Goal: Task Accomplishment & Management: Manage account settings

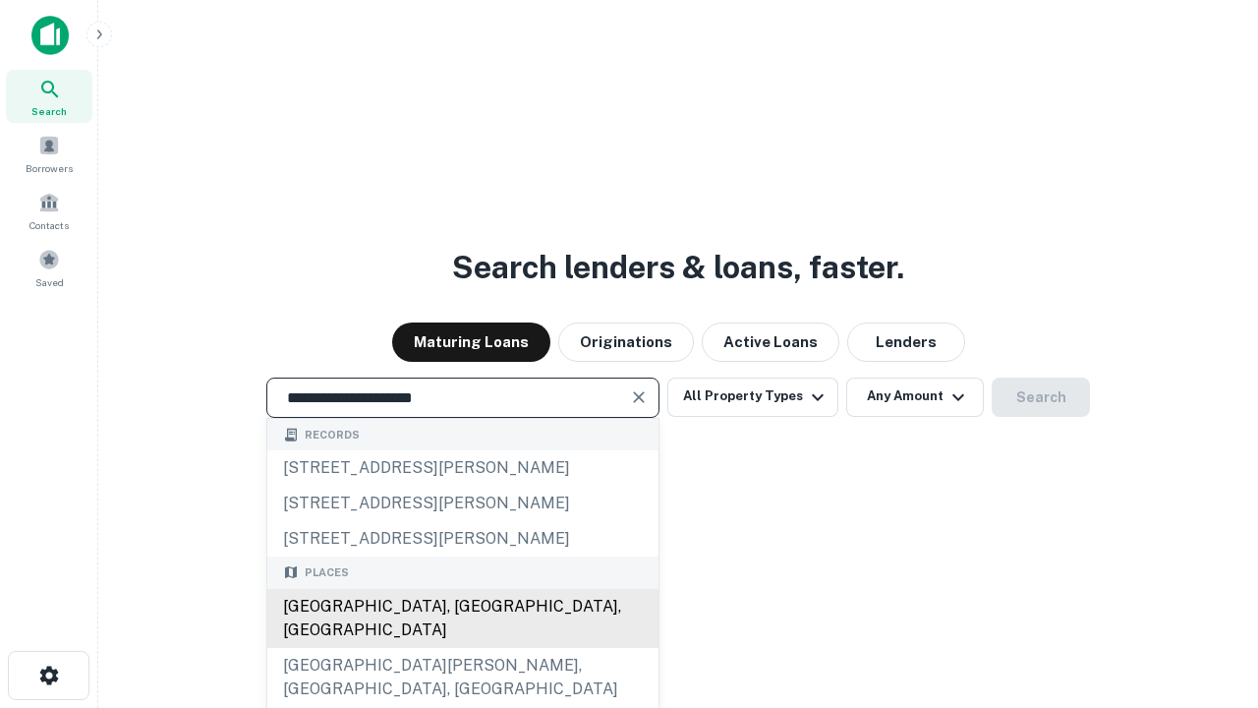
click at [462, 648] on div "[GEOGRAPHIC_DATA], [GEOGRAPHIC_DATA], [GEOGRAPHIC_DATA]" at bounding box center [462, 618] width 391 height 59
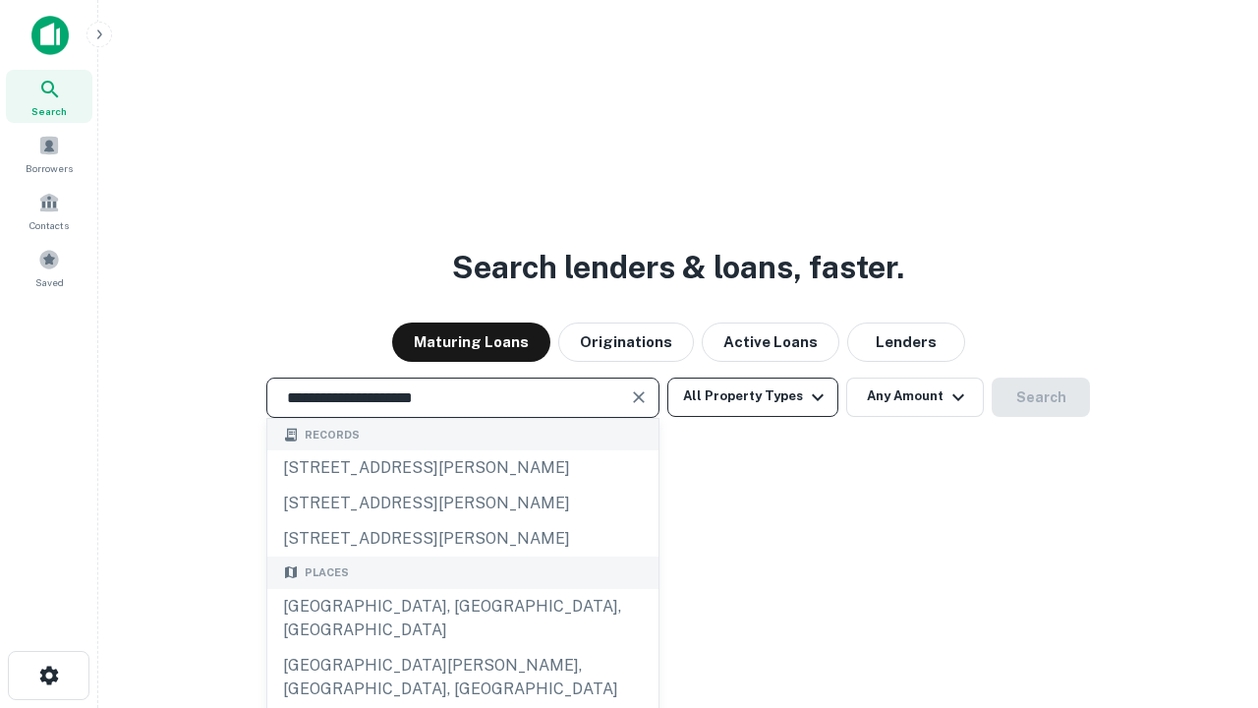
type input "**********"
click at [753, 396] on button "All Property Types" at bounding box center [753, 397] width 171 height 39
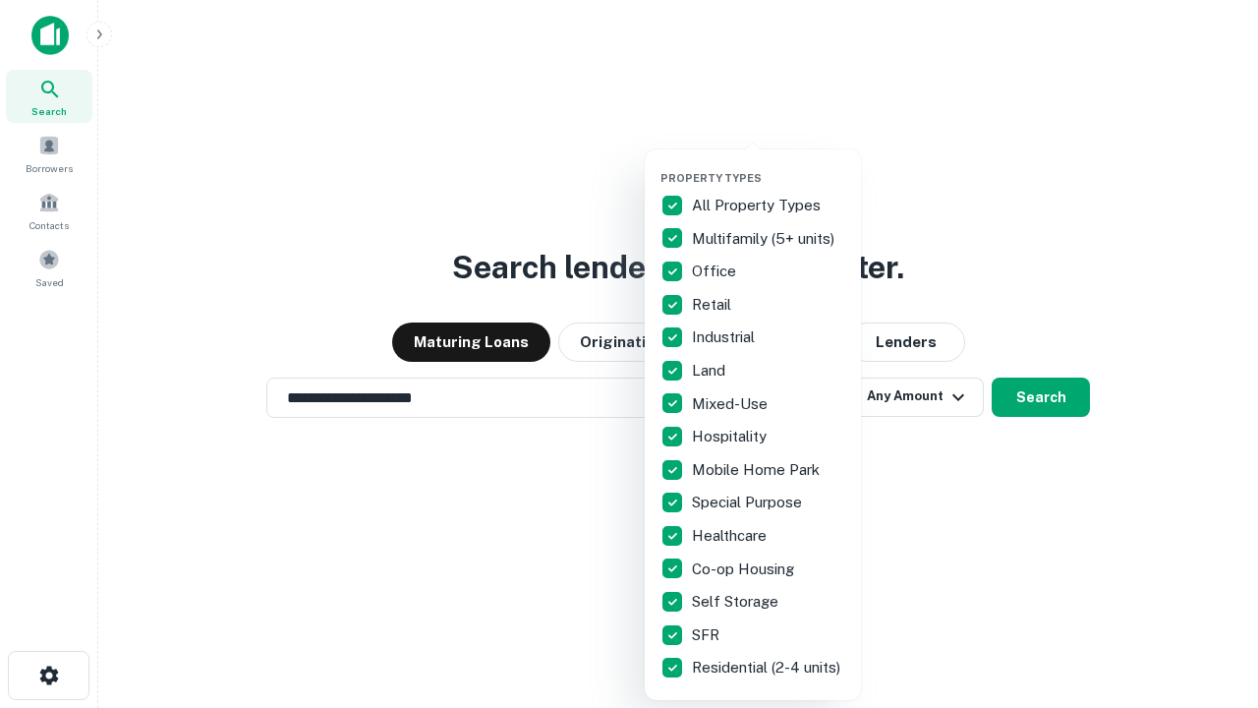
click at [769, 165] on button "button" at bounding box center [769, 165] width 216 height 1
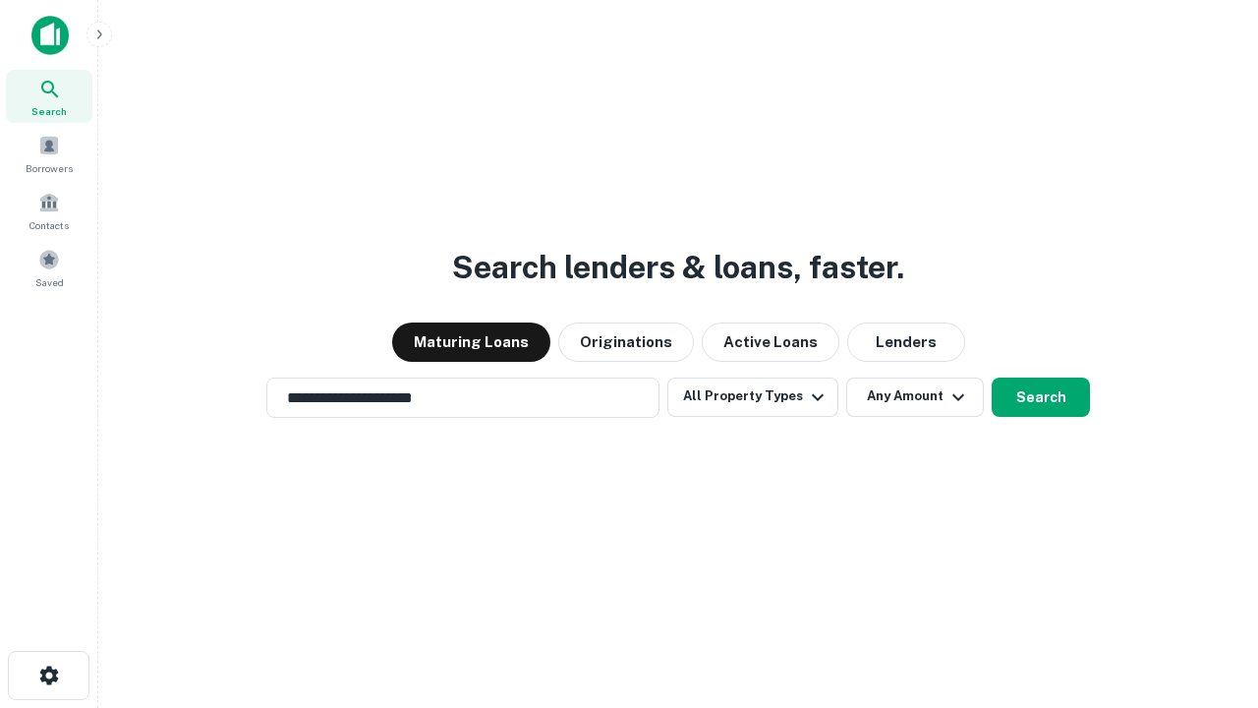
scroll to position [12, 237]
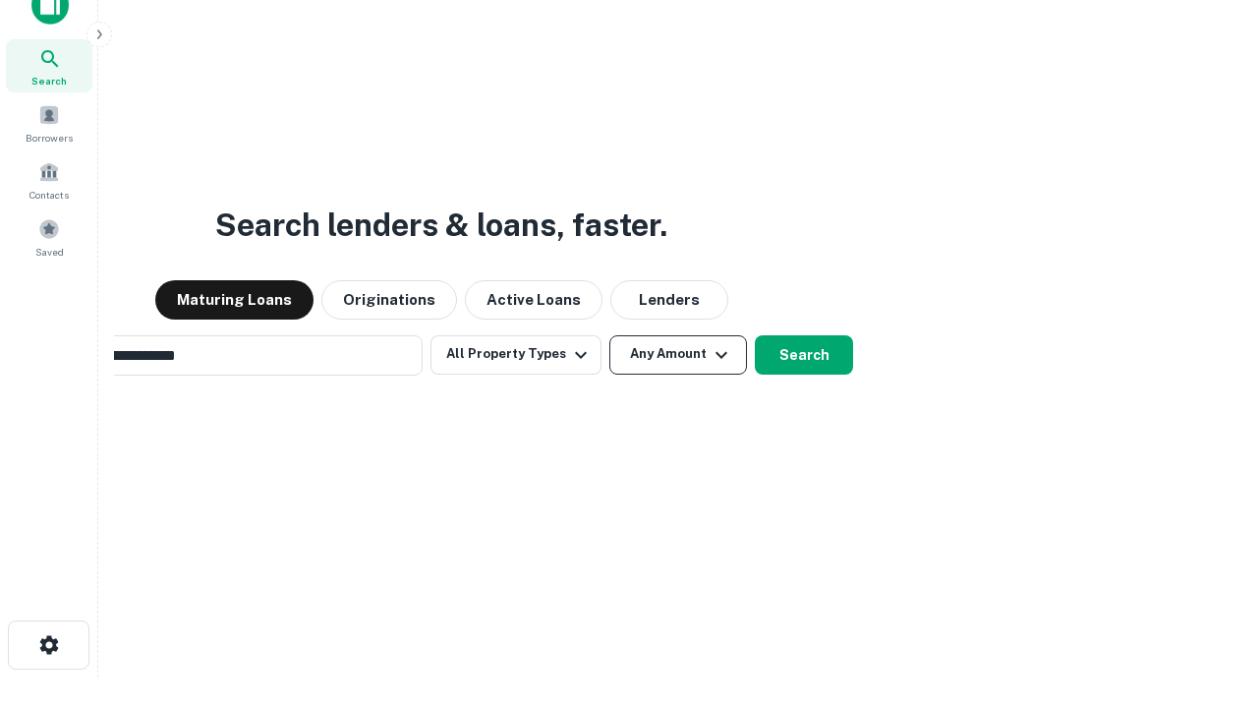
click at [610, 335] on button "Any Amount" at bounding box center [679, 354] width 138 height 39
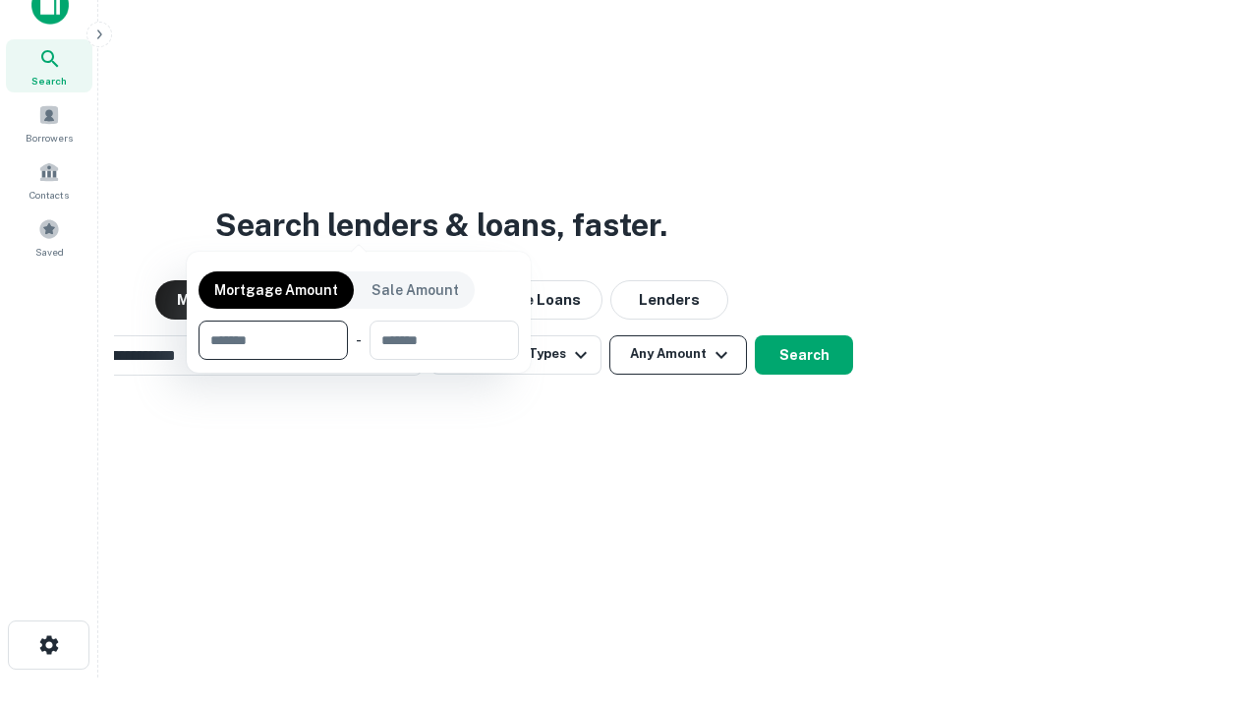
scroll to position [31, 0]
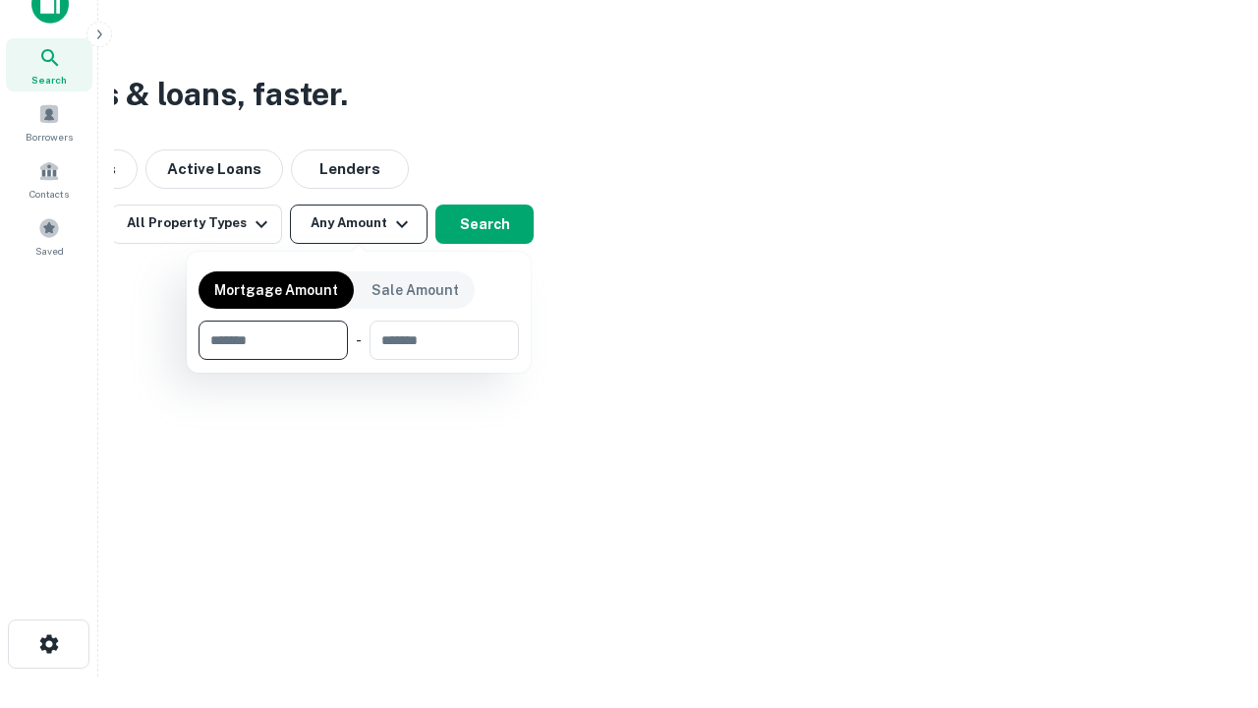
type input "*******"
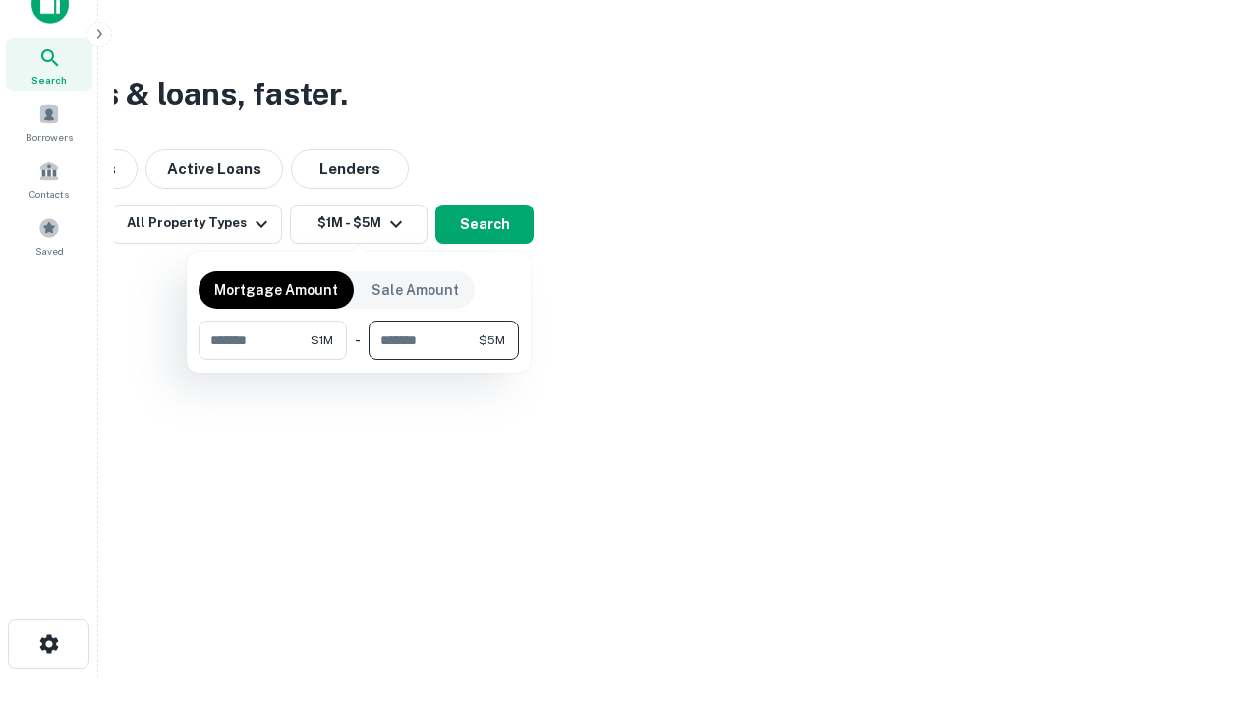
type input "*******"
click at [359, 360] on button "button" at bounding box center [359, 360] width 321 height 1
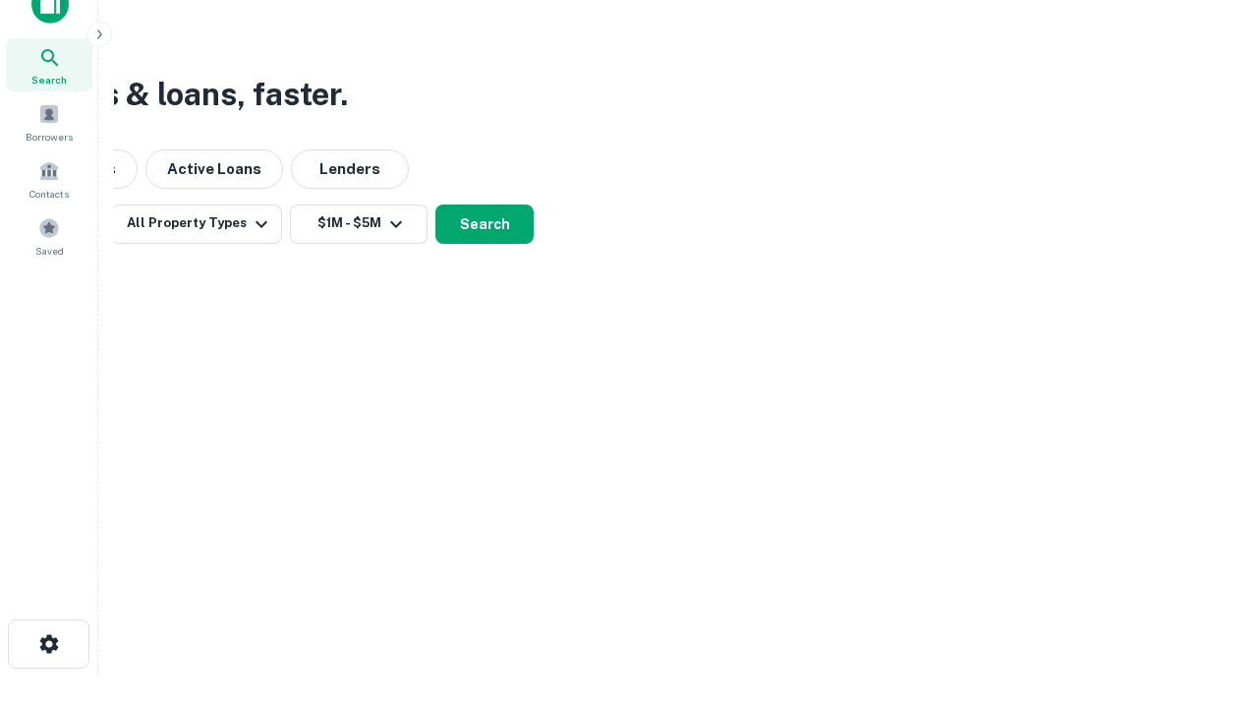
scroll to position [12, 363]
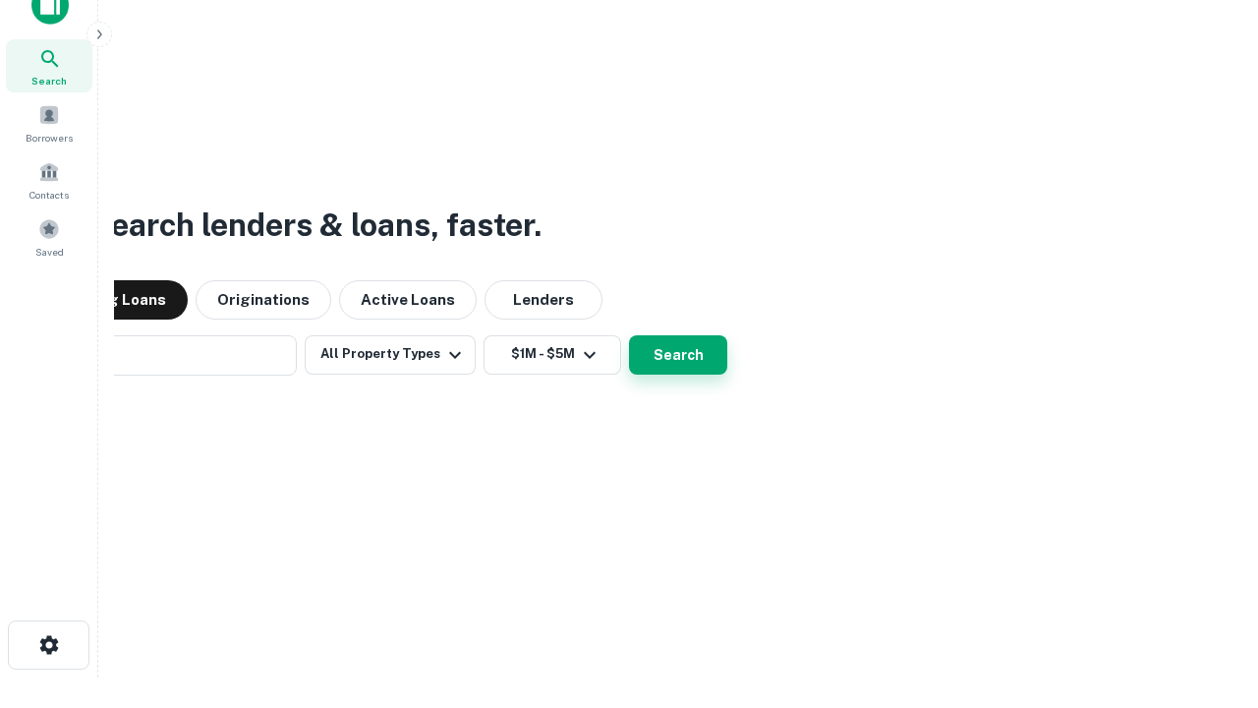
click at [629, 335] on button "Search" at bounding box center [678, 354] width 98 height 39
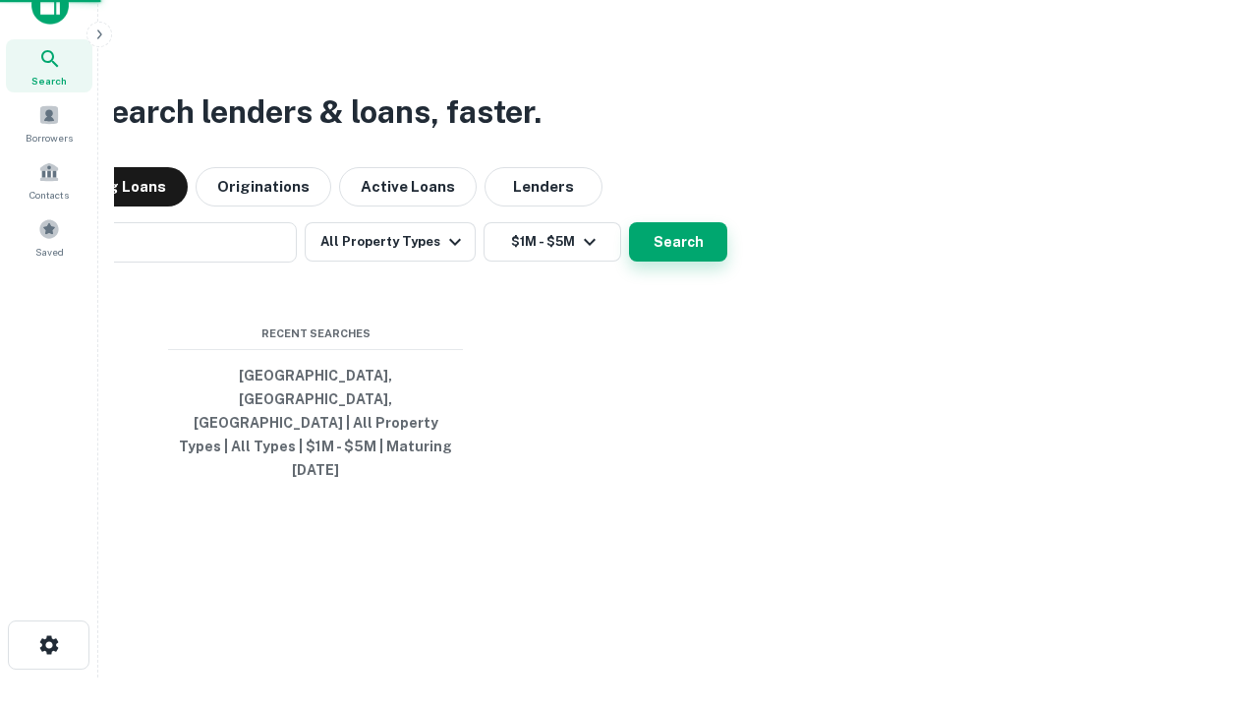
scroll to position [52, 556]
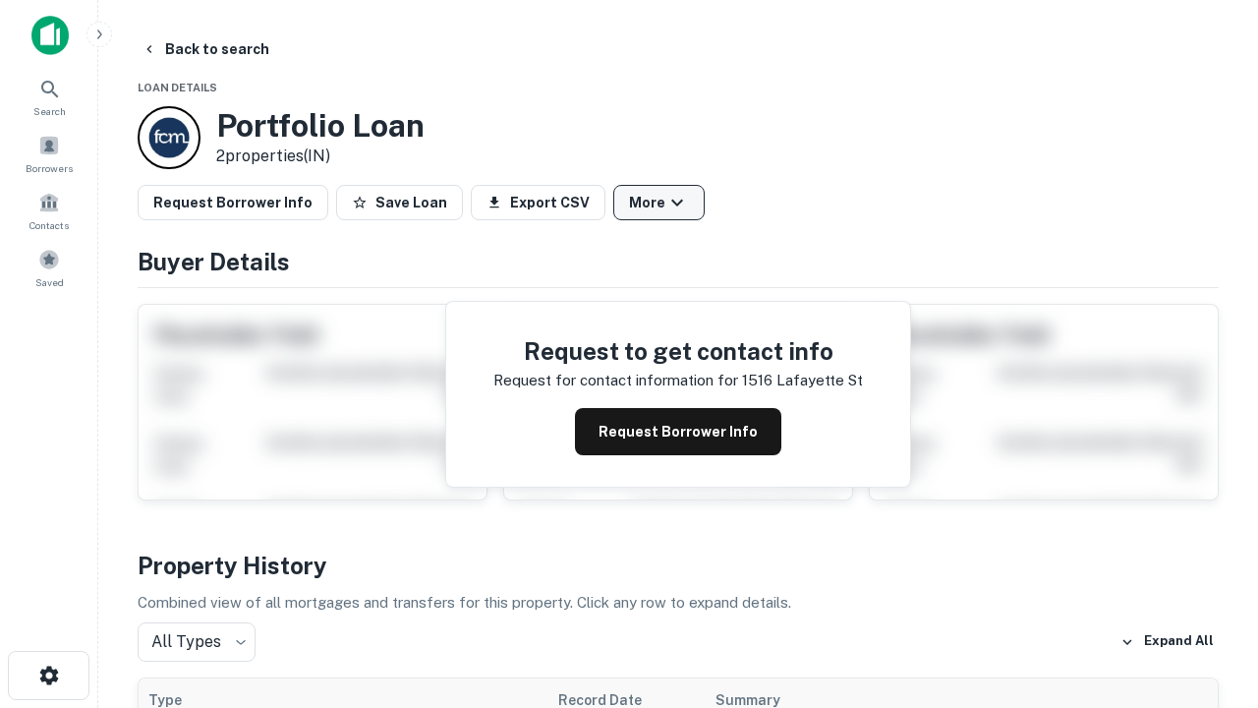
click at [659, 203] on button "More" at bounding box center [658, 202] width 91 height 35
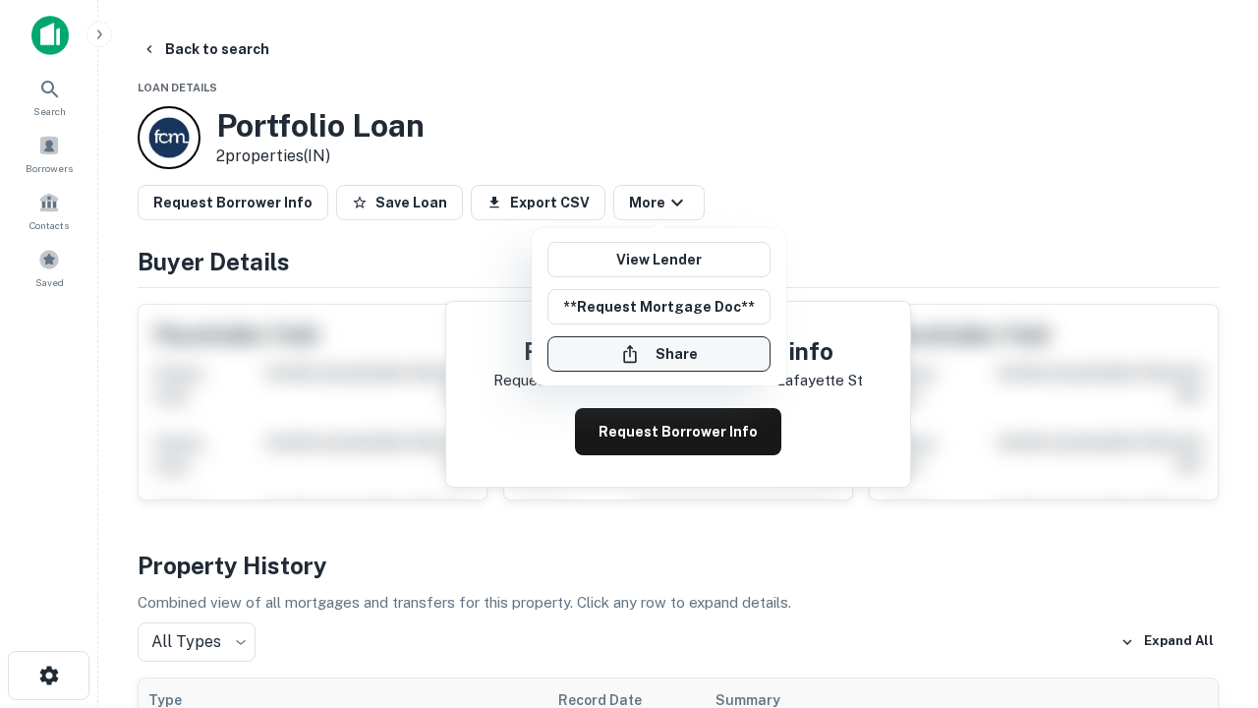
click at [659, 354] on button "Share" at bounding box center [659, 353] width 223 height 35
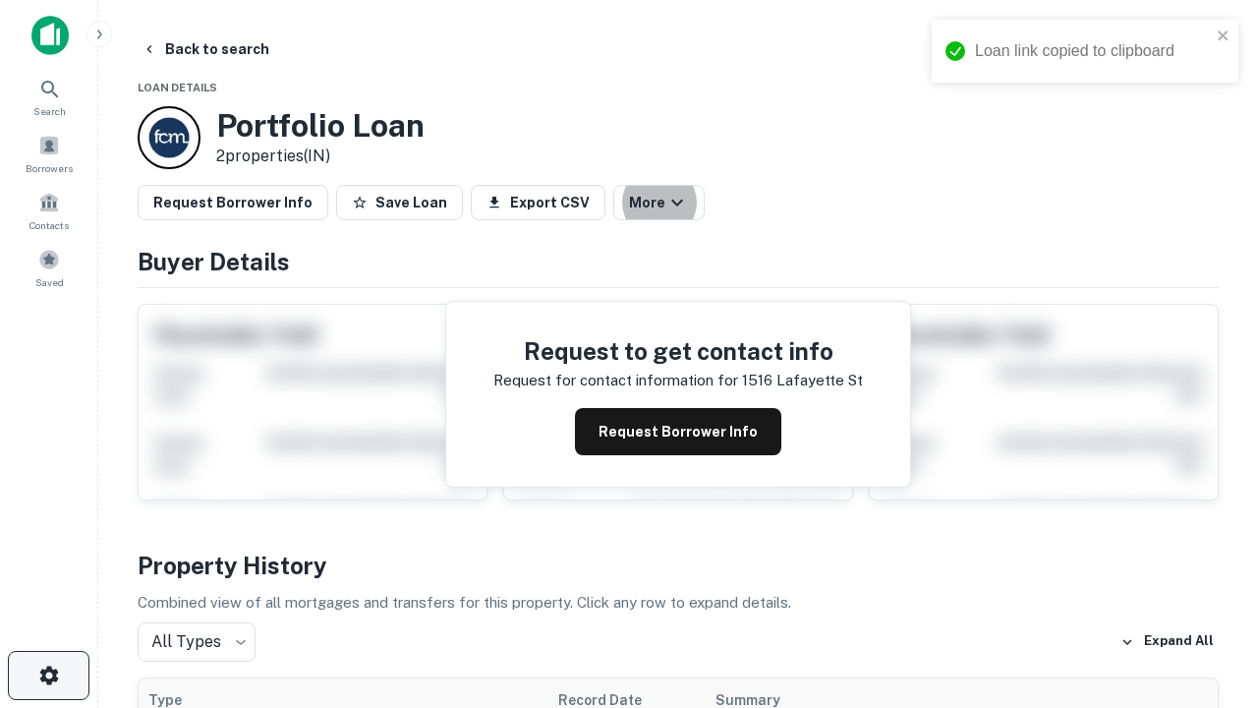
click at [48, 675] on icon "button" at bounding box center [49, 676] width 24 height 24
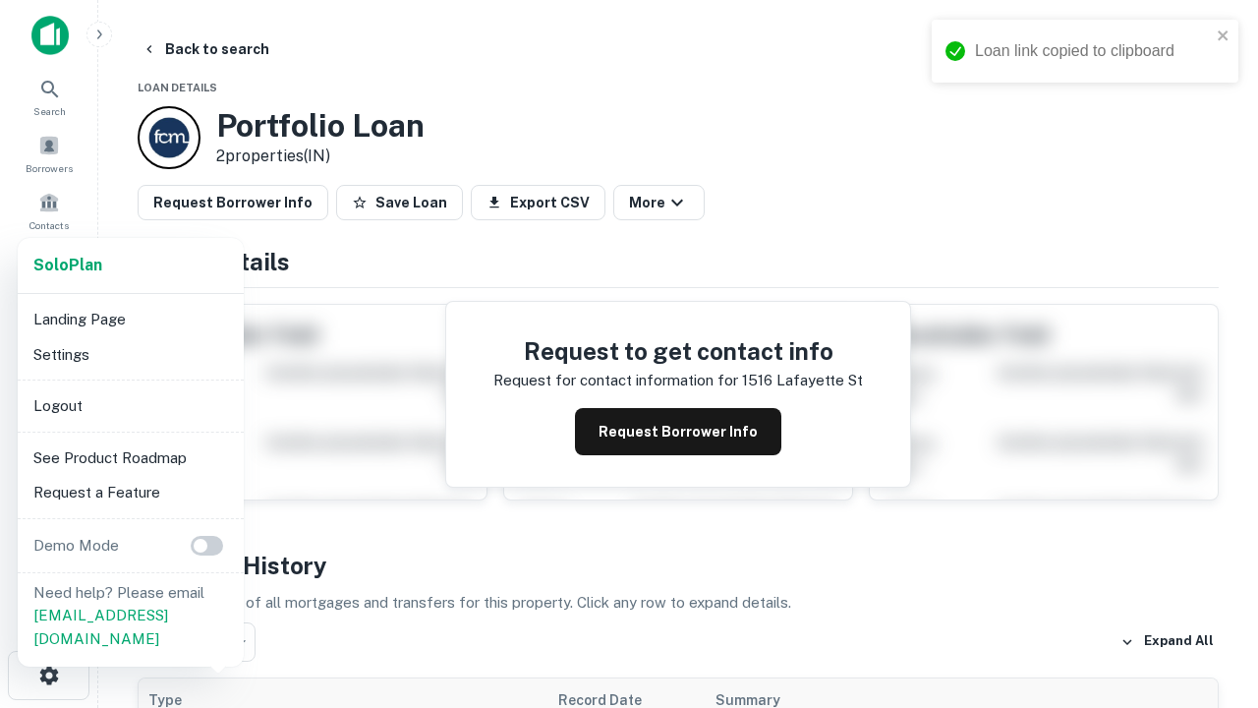
click at [130, 405] on li "Logout" at bounding box center [131, 405] width 210 height 35
